Goal: Find specific page/section: Find specific page/section

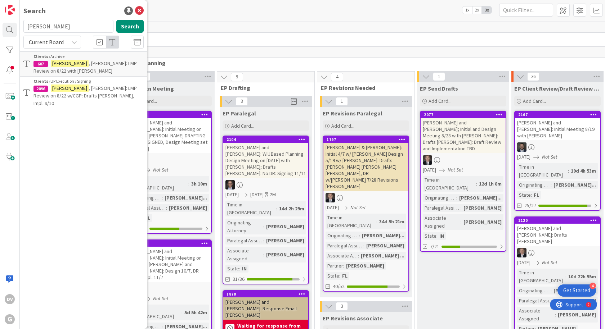
drag, startPoint x: 103, startPoint y: 30, endPoint x: 14, endPoint y: 18, distance: 89.8
click at [14, 18] on div "DV G Search [PERSON_NAME] Search Current Board Clients › Archive 607 [PERSON_NA…" at bounding box center [10, 164] width 20 height 329
type input "richardone"
click at [121, 26] on button "Search" at bounding box center [129, 26] width 27 height 13
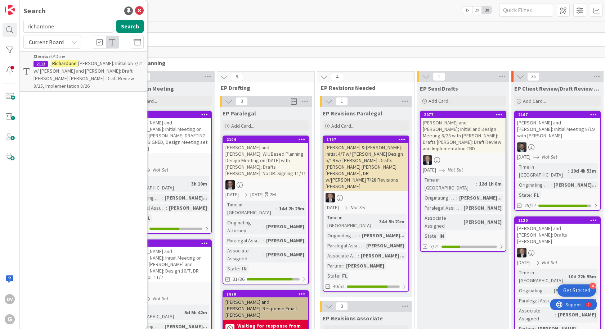
click at [84, 68] on span "[PERSON_NAME]: Initial on 7/21 w/ [PERSON_NAME] and [PERSON_NAME]: Draft [PERSO…" at bounding box center [88, 74] width 110 height 29
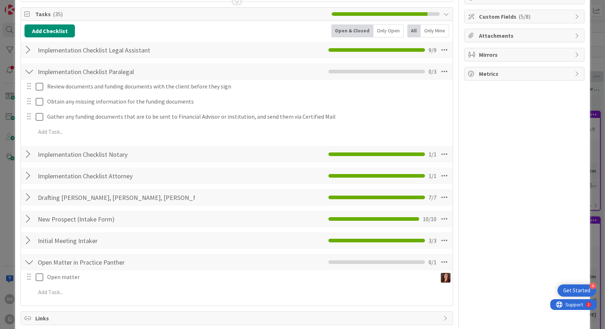
scroll to position [108, 0]
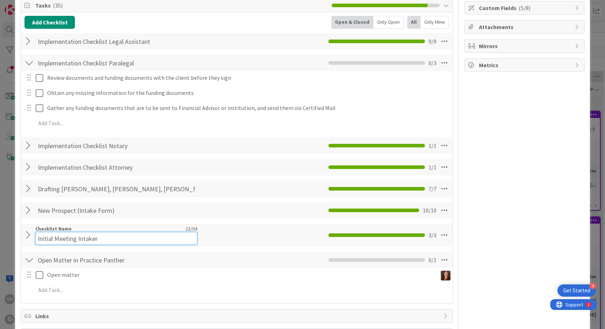
click at [86, 231] on div "Checklist Name 23 / 64 Initial Meeting Intaker" at bounding box center [116, 235] width 162 height 19
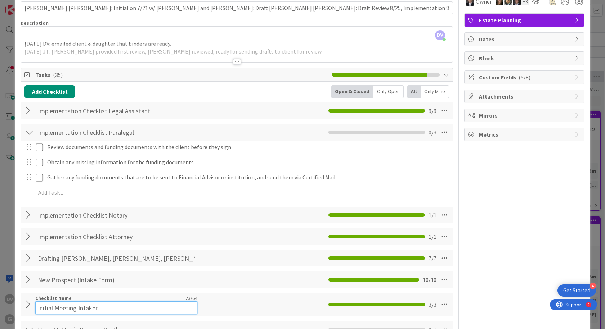
scroll to position [36, 0]
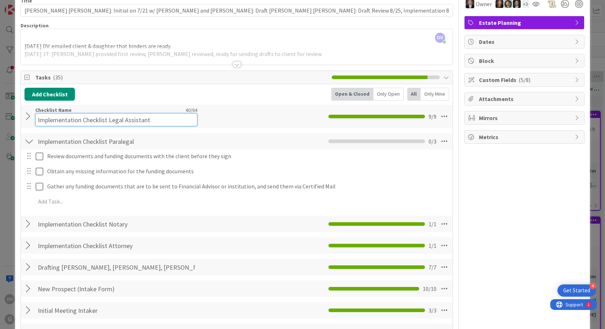
click at [135, 117] on input "Implementation Checklist Legal Assistant" at bounding box center [116, 119] width 162 height 13
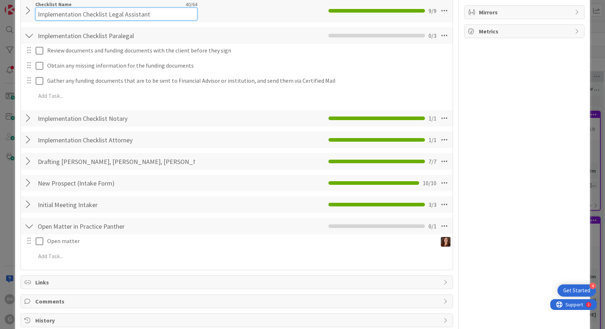
scroll to position [144, 0]
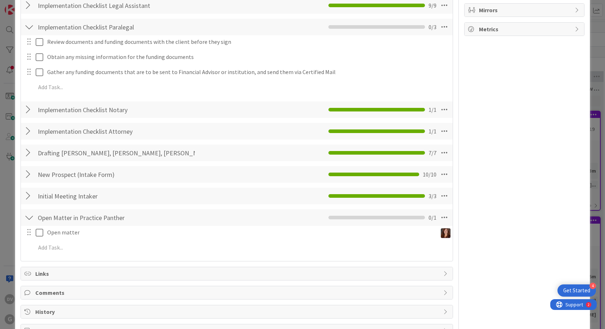
click at [27, 9] on div at bounding box center [28, 5] width 9 height 13
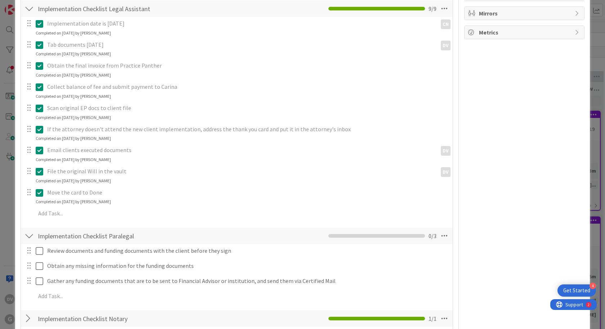
click at [28, 11] on div at bounding box center [28, 8] width 9 height 13
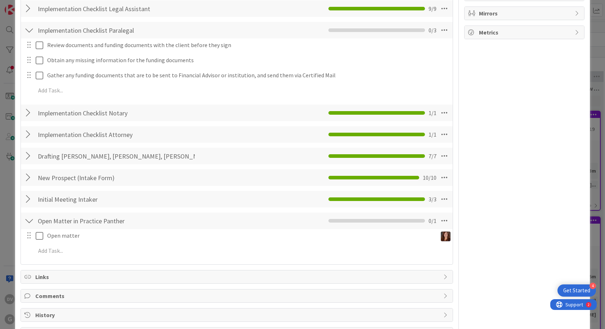
click at [28, 11] on div at bounding box center [28, 8] width 9 height 13
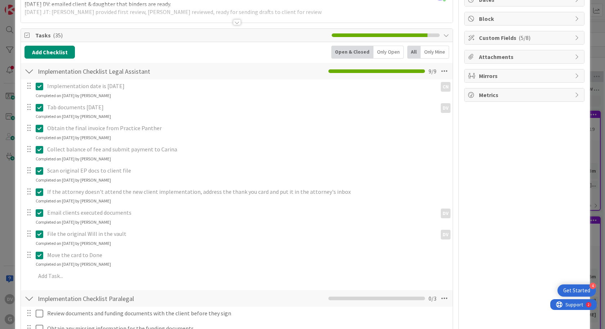
scroll to position [0, 0]
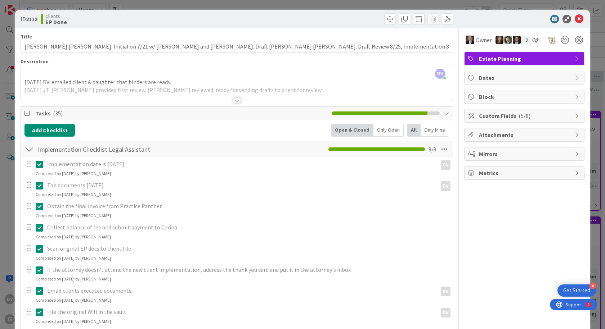
click at [573, 23] on body "4 Get Started DV G Kanban Clients 1x 2x 3x 21 Waiting to be scheduled Add Card.…" at bounding box center [302, 164] width 605 height 329
click at [575, 21] on icon at bounding box center [579, 19] width 9 height 9
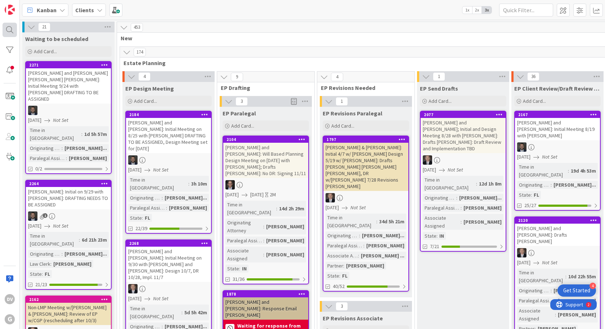
click at [7, 26] on div at bounding box center [10, 30] width 14 height 14
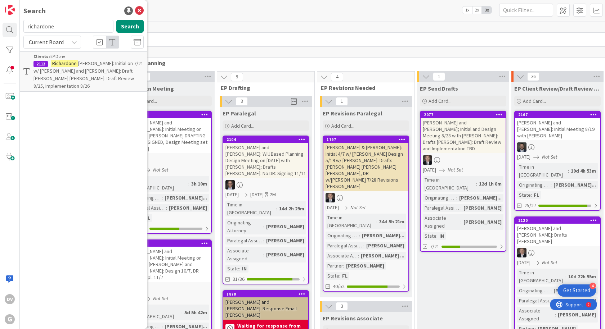
drag, startPoint x: 64, startPoint y: 22, endPoint x: 21, endPoint y: 18, distance: 43.8
click at [21, 18] on div "Search richardone Search Current Board Clients › EP Done 2112 [PERSON_NAME] [PE…" at bounding box center [83, 164] width 127 height 329
type input "untig"
click at [131, 26] on button "Search" at bounding box center [129, 26] width 27 height 13
click at [87, 82] on link "Clients › EP Done 1903 [PERSON_NAME] and [PERSON_NAME]: Initial on 5/12 w/ [PER…" at bounding box center [83, 71] width 127 height 40
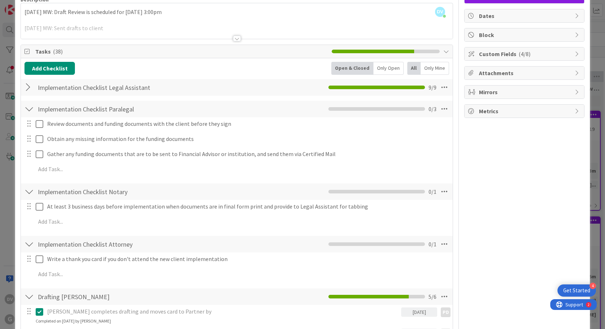
scroll to position [36, 0]
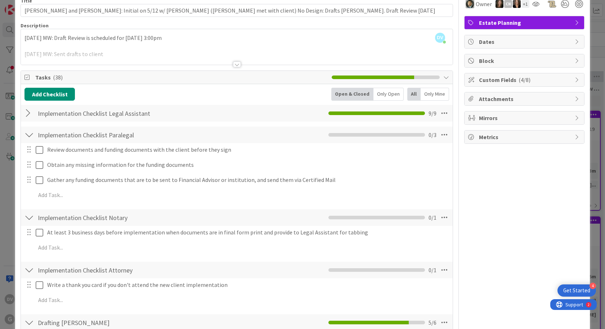
click at [27, 112] on div at bounding box center [28, 113] width 9 height 13
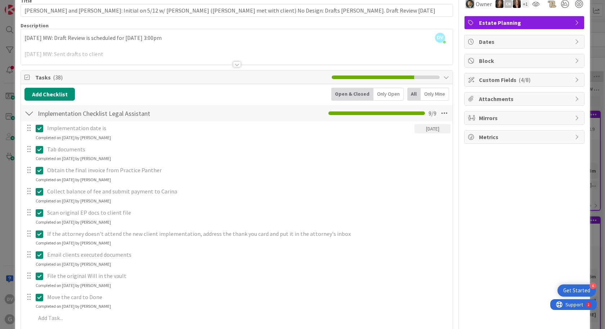
scroll to position [0, 0]
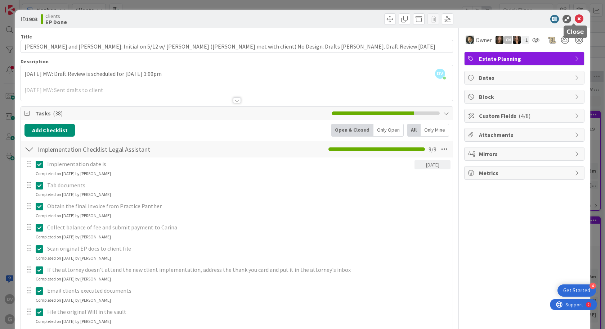
click at [575, 21] on icon at bounding box center [579, 19] width 9 height 9
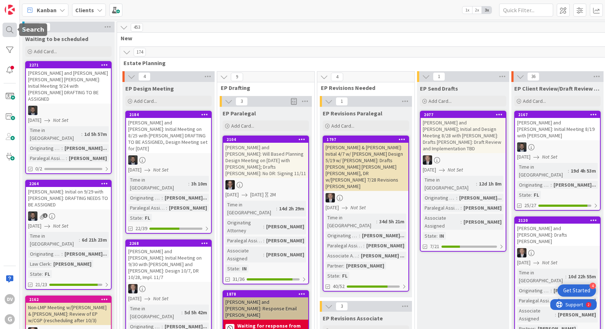
click at [13, 35] on div at bounding box center [10, 30] width 14 height 14
